Goal: Task Accomplishment & Management: Manage account settings

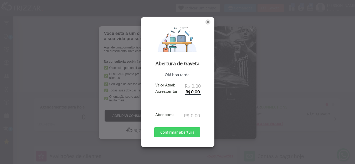
click at [208, 21] on span "Fechar" at bounding box center [207, 21] width 5 height 5
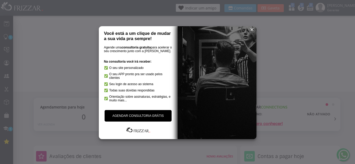
click at [252, 31] on span "reset" at bounding box center [251, 29] width 5 height 5
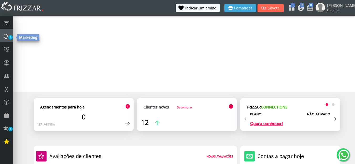
click at [10, 35] on span "1" at bounding box center [10, 37] width 4 height 4
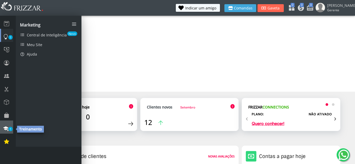
click at [5, 127] on icon at bounding box center [5, 128] width 5 height 7
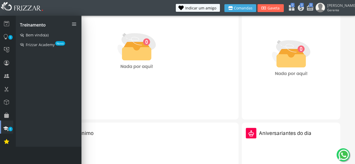
scroll to position [8, 0]
click at [100, 88] on img at bounding box center [136, 55] width 79 height 105
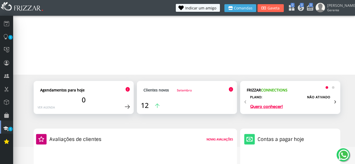
scroll to position [26, 0]
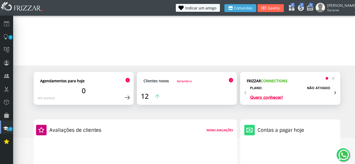
click at [325, 3] on img at bounding box center [319, 7] width 9 height 9
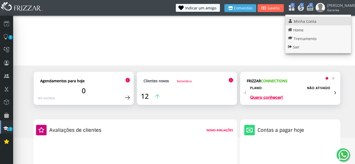
click at [308, 21] on span "Minha Conta" at bounding box center [305, 21] width 23 height 5
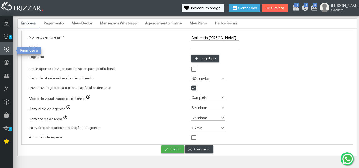
click at [6, 47] on icon at bounding box center [6, 49] width 5 height 7
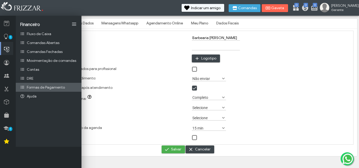
click at [47, 89] on span "Formas de Pagamento" at bounding box center [46, 87] width 38 height 4
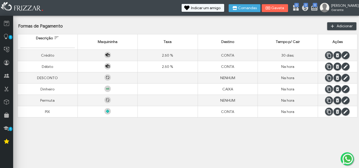
click at [338, 8] on div "Rodrigues Gerente" at bounding box center [343, 7] width 26 height 8
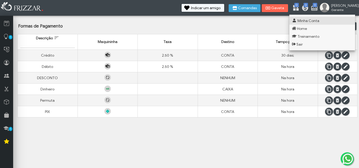
click at [316, 19] on span "Minha Conta" at bounding box center [308, 21] width 22 height 4
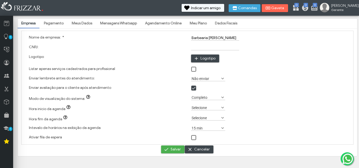
click at [83, 21] on link "Meus Dados" at bounding box center [82, 23] width 28 height 9
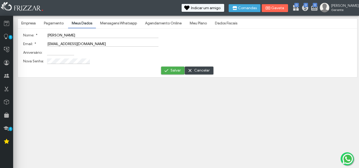
click at [27, 22] on link "Empresa" at bounding box center [29, 23] width 22 height 9
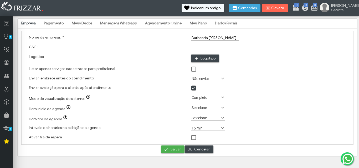
click at [223, 23] on link "Dados Fiscais" at bounding box center [226, 23] width 30 height 9
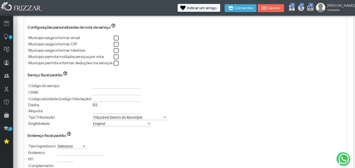
scroll to position [9, 0]
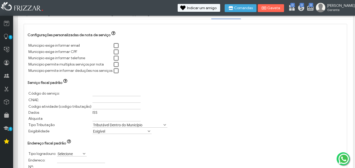
click at [325, 7] on img at bounding box center [320, 7] width 9 height 9
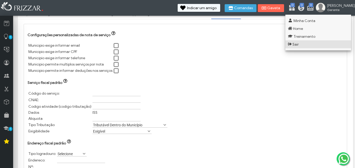
click at [292, 44] on span "Sair" at bounding box center [295, 44] width 6 height 4
